Goal: Task Accomplishment & Management: Complete application form

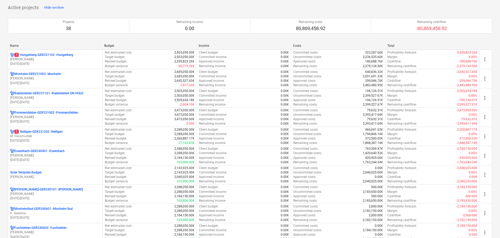
scroll to position [157, 0]
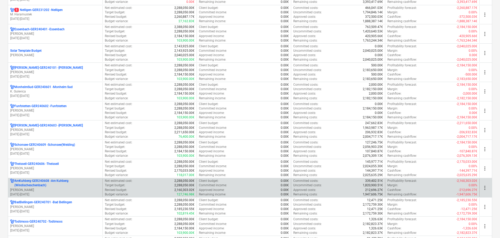
click at [56, 192] on p "[DATE] - [DATE]" at bounding box center [55, 194] width 90 height 4
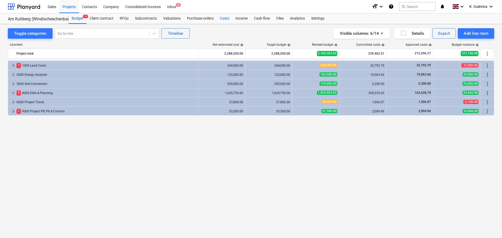
click at [220, 19] on div "Costs" at bounding box center [225, 18] width 16 height 10
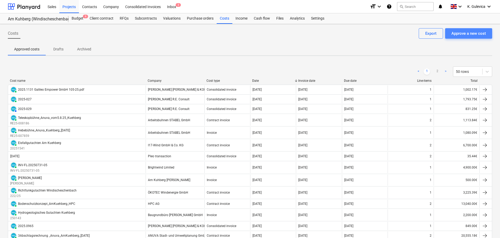
click at [472, 36] on div "Approve a new cost" at bounding box center [468, 33] width 34 height 7
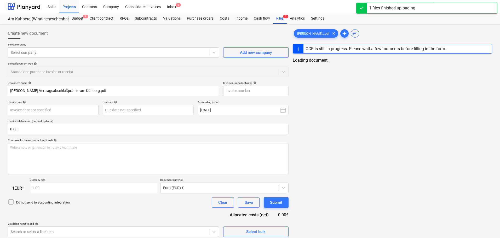
type input "[PERSON_NAME] Vertragsabschlußprämie am Kühberg.pdf"
click at [267, 52] on div "Add new company" at bounding box center [256, 52] width 32 height 7
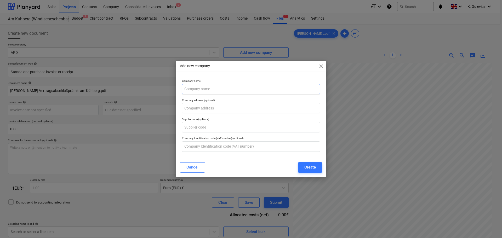
click at [205, 90] on input "text" at bounding box center [251, 89] width 138 height 10
paste input "Am Kühberg"
click at [194, 89] on input "Am Kühberg" at bounding box center [251, 89] width 138 height 10
click at [233, 89] on input "Am Kuhberg" at bounding box center [251, 89] width 138 height 10
click at [233, 93] on input "Am Kuhberg WF -" at bounding box center [251, 89] width 138 height 10
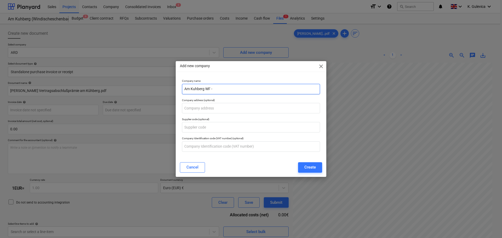
paste input "[PERSON_NAME]"
type input "Am Kuhberg [PERSON_NAME]"
click at [311, 167] on div "Create" at bounding box center [309, 167] width 11 height 7
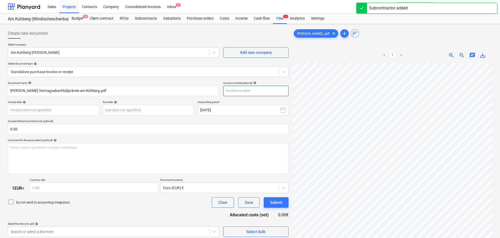
click at [251, 92] on input "text" at bounding box center [255, 91] width 65 height 10
paste input "[PERSON_NAME]"
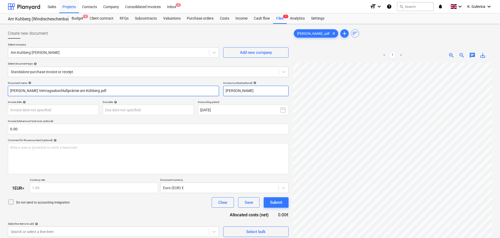
type input "[PERSON_NAME]"
drag, startPoint x: 123, startPoint y: 91, endPoint x: 60, endPoint y: 86, distance: 63.4
click at [0, 89] on html "Sales Projects Contacts Company Consolidated Invoices Inbox 2 format_size keybo…" at bounding box center [250, 119] width 500 height 238
paste input "[PERSON_NAME]"
type input "[PERSON_NAME]"
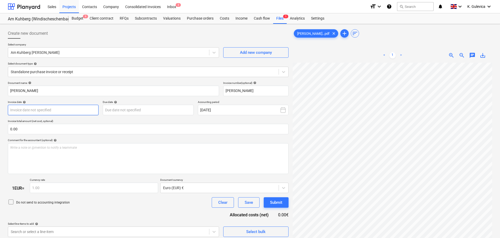
click at [79, 112] on body "Sales Projects Contacts Company Consolidated Invoices Inbox 2 format_size keybo…" at bounding box center [250, 119] width 500 height 238
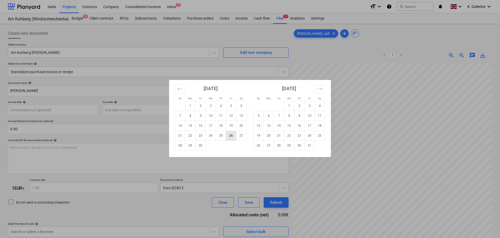
click at [233, 136] on td "26" at bounding box center [231, 136] width 10 height 10
type input "[DATE]"
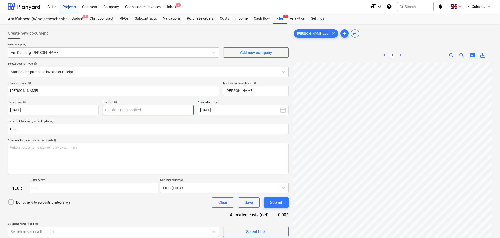
click at [165, 112] on body "Sales Projects Contacts Company Consolidated Invoices Inbox 2 format_size keybo…" at bounding box center [250, 119] width 500 height 238
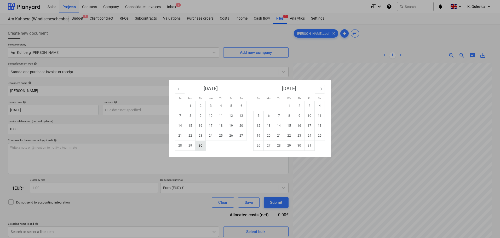
click at [199, 150] on td "30" at bounding box center [200, 146] width 10 height 10
type input "[DATE]"
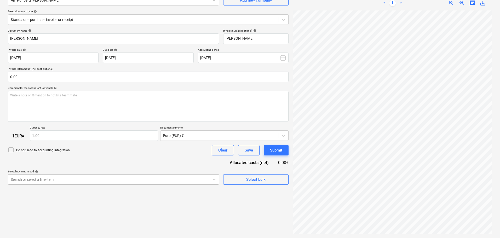
click at [110, 176] on body "Sales Projects Contacts Company Consolidated Invoices Inbox 2 format_size keybo…" at bounding box center [250, 67] width 500 height 238
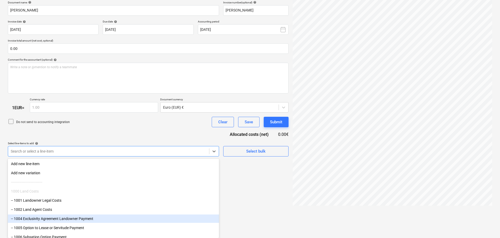
click at [59, 221] on div "-- 1004 Exclusivity Agreement Landowner Payment" at bounding box center [113, 218] width 211 height 8
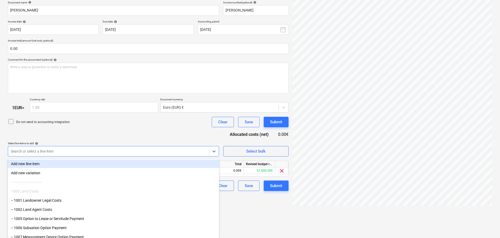
click at [105, 123] on div "Document name help [PERSON_NAME] Invoice number (optional) help [PERSON_NAME] I…" at bounding box center [148, 96] width 281 height 190
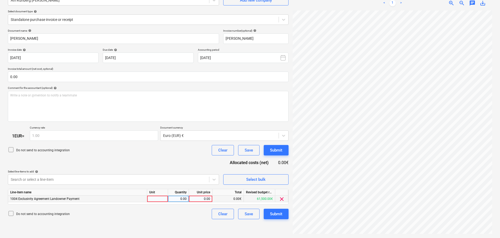
click at [204, 197] on div "0.00" at bounding box center [200, 199] width 19 height 7
type input "500"
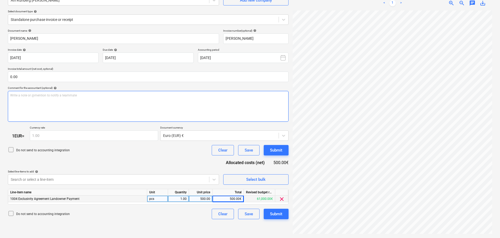
click at [109, 108] on div "Write a note or @mention to notify a teammate [PERSON_NAME]" at bounding box center [148, 106] width 281 height 31
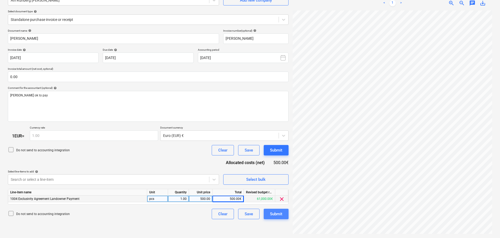
click at [278, 216] on div "Submit" at bounding box center [276, 214] width 12 height 7
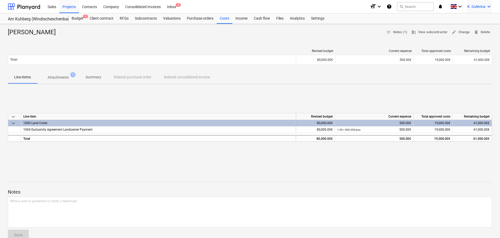
click at [475, 6] on span "K. Gulevica" at bounding box center [476, 6] width 18 height 4
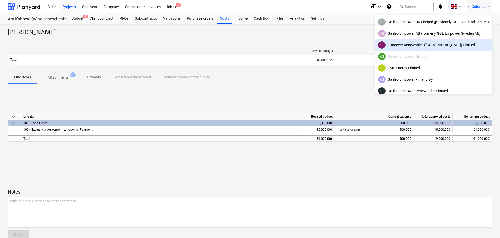
click at [429, 45] on div "KG Empower Renewables ([GEOGRAPHIC_DATA]) Limited" at bounding box center [433, 44] width 111 height 7
